Goal: Information Seeking & Learning: Learn about a topic

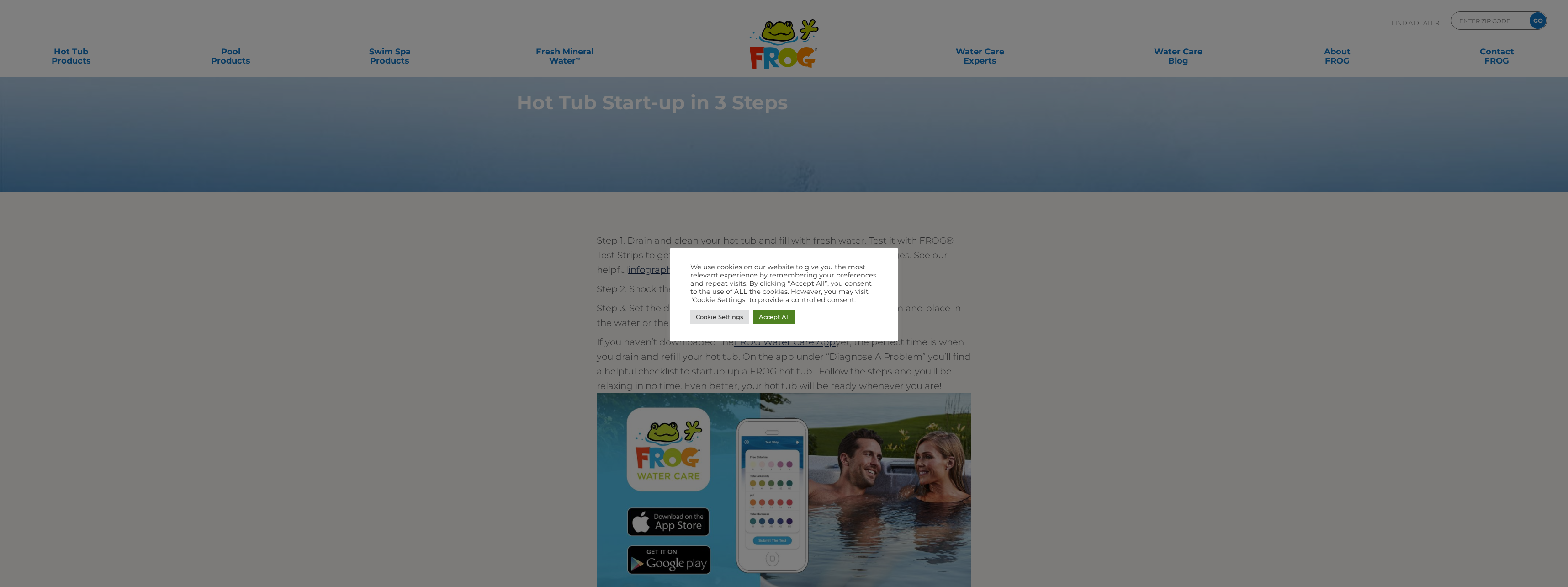
click at [766, 314] on link "Accept All" at bounding box center [774, 317] width 42 height 14
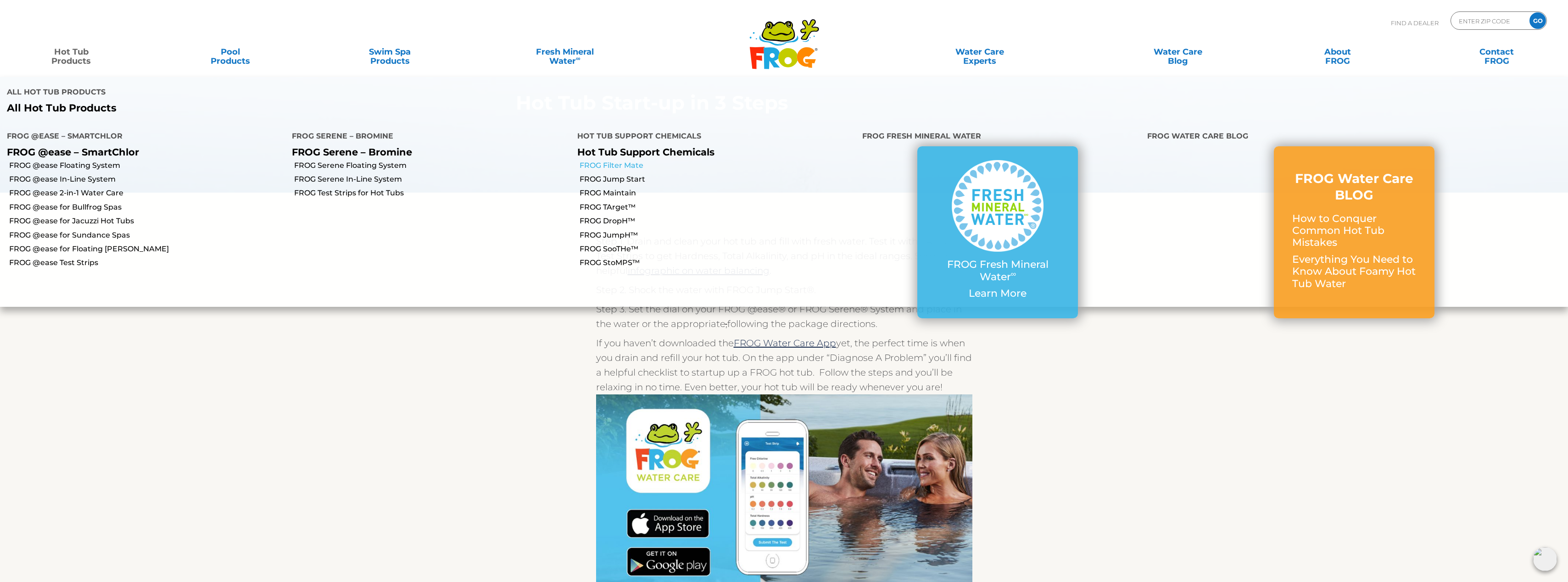
click at [606, 161] on link "FROG Filter Mate" at bounding box center [717, 166] width 276 height 10
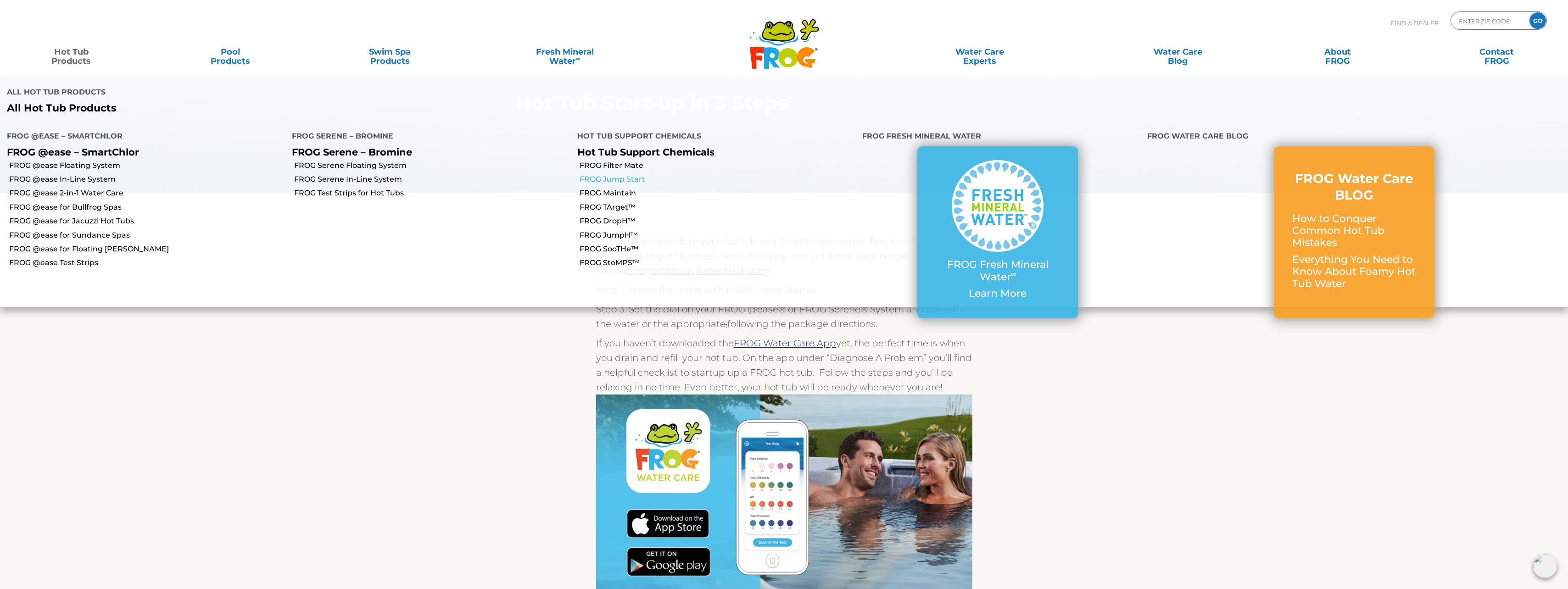
click at [602, 174] on link "FROG Jump Start" at bounding box center [717, 179] width 276 height 10
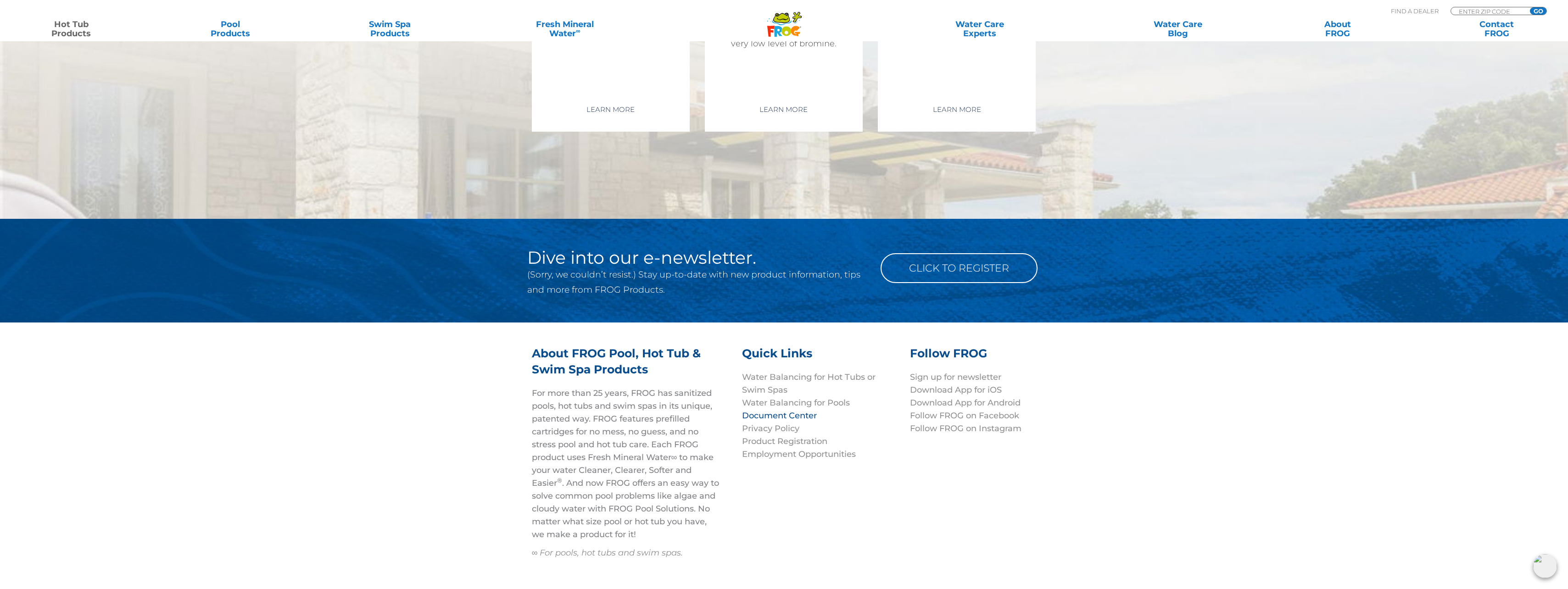
scroll to position [3256, 0]
